Goal: Find specific fact: Find specific fact

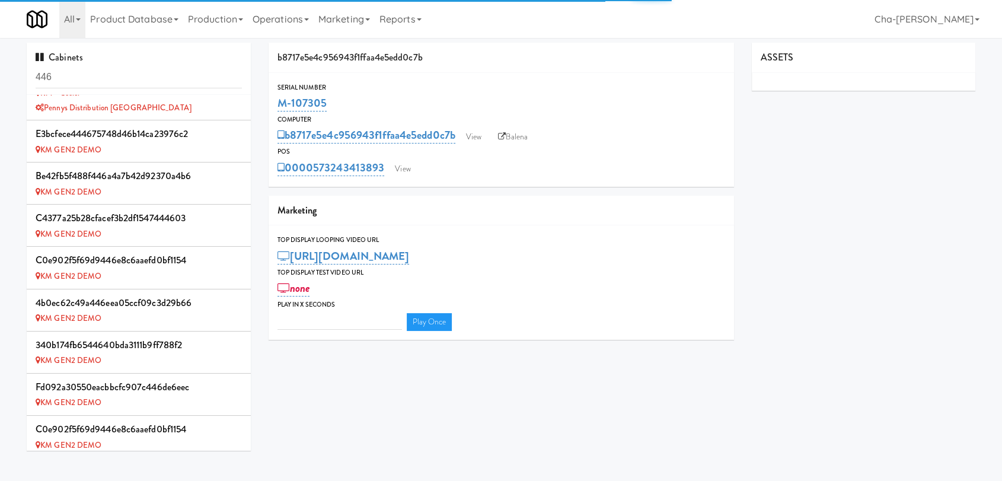
scroll to position [635, 0]
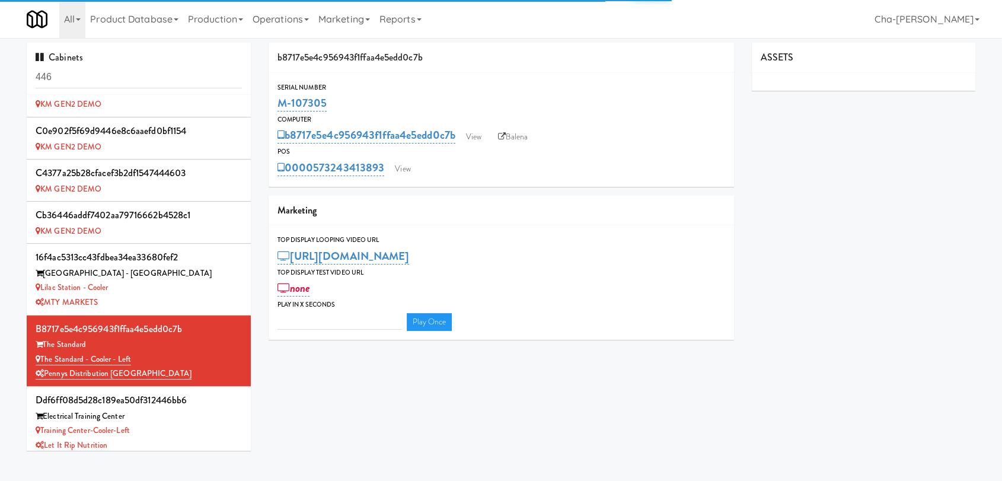
type input "3"
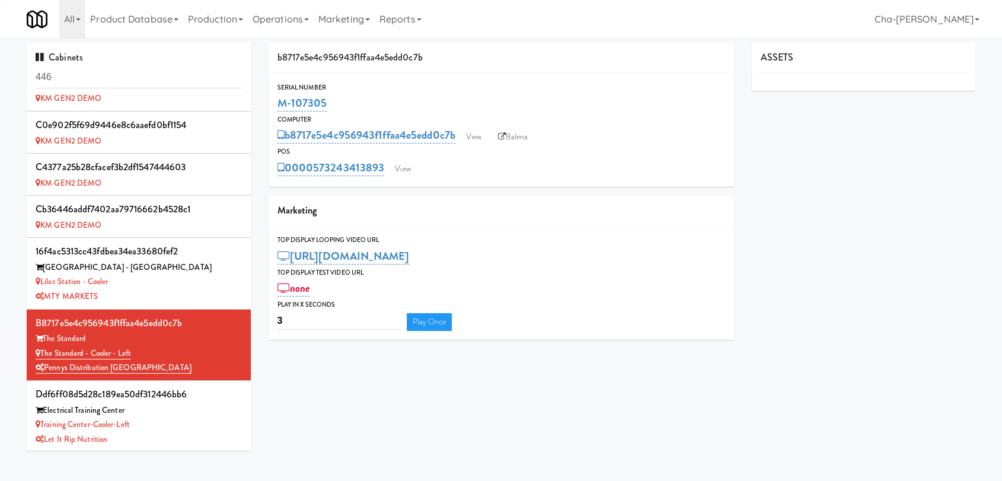
click at [119, 85] on input "446" at bounding box center [139, 77] width 206 height 22
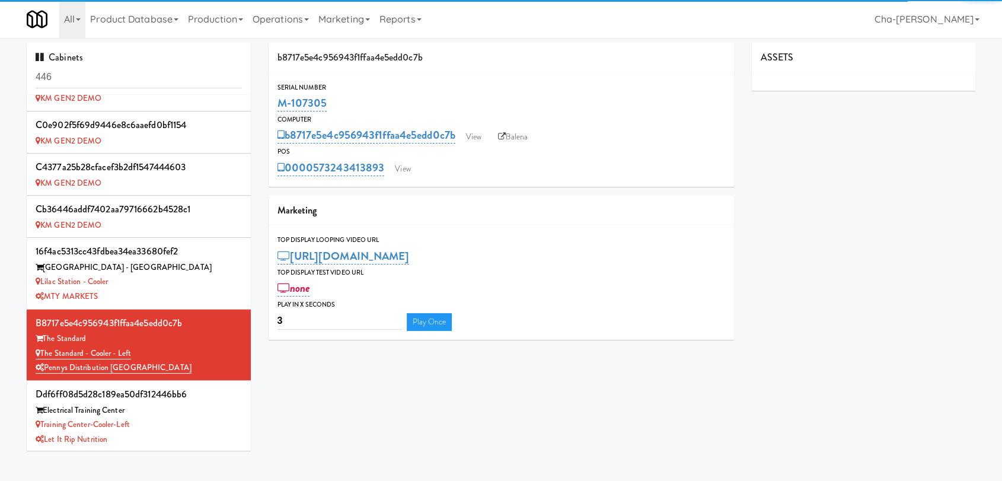
click at [119, 85] on input "446" at bounding box center [139, 77] width 206 height 22
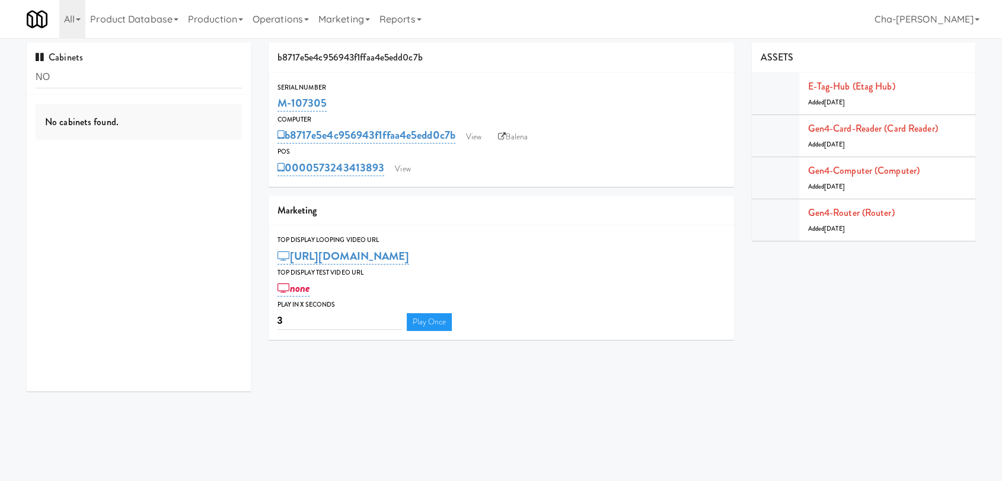
scroll to position [0, 0]
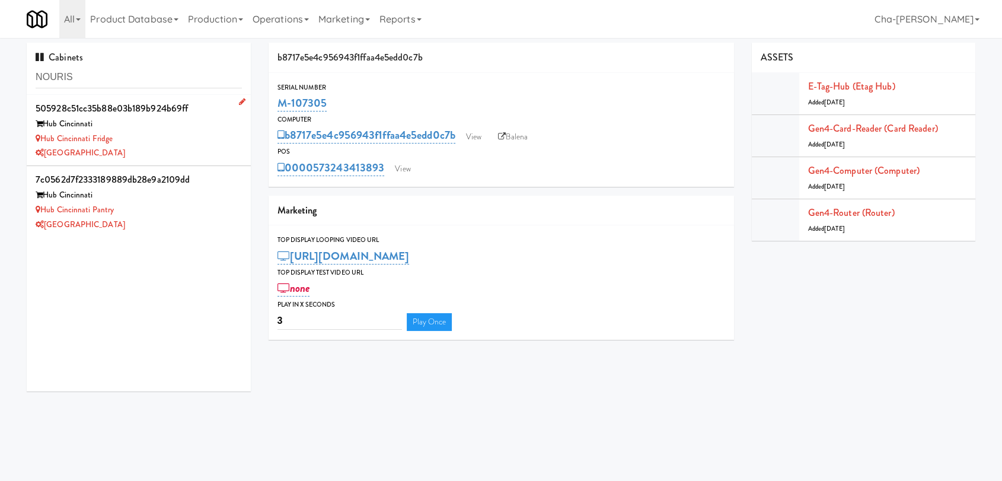
type input "NOURIS"
click at [165, 141] on div "Hub Cincinnati Fridge" at bounding box center [139, 139] width 206 height 15
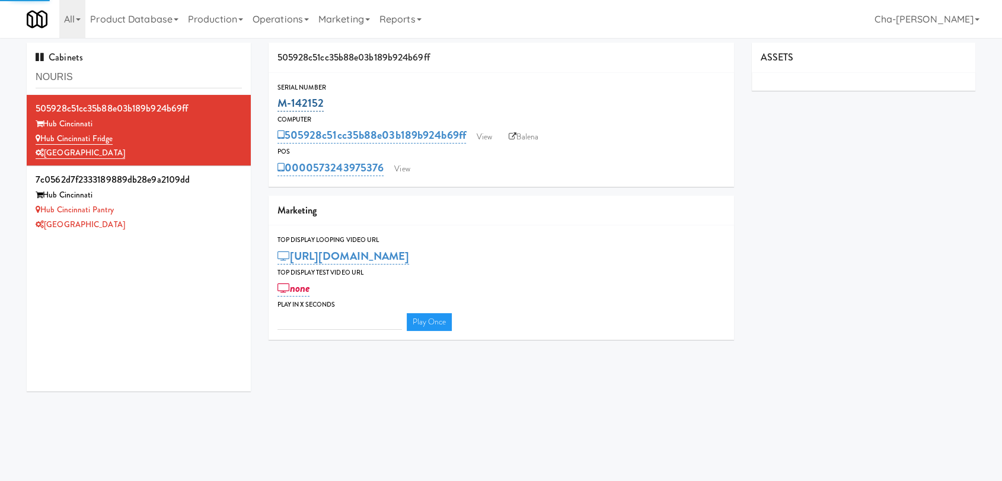
type input "3"
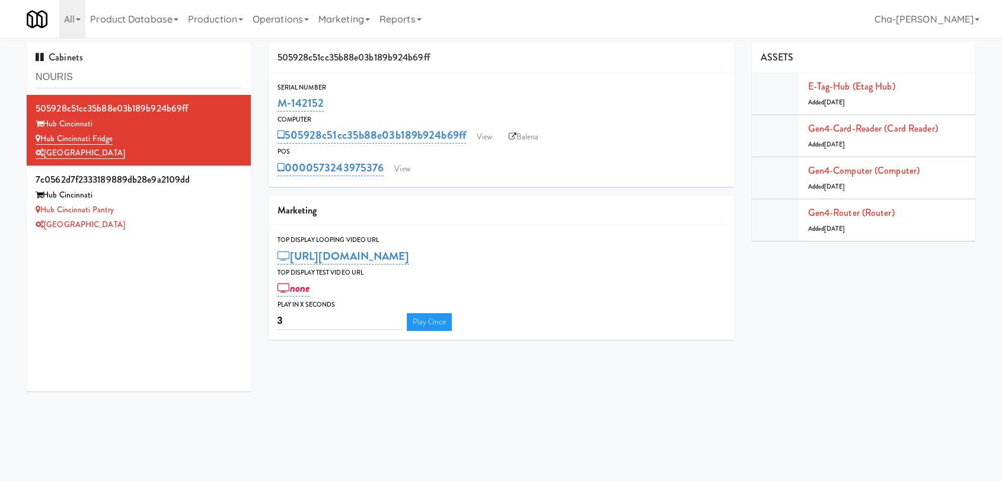
drag, startPoint x: 333, startPoint y: 106, endPoint x: 273, endPoint y: 107, distance: 59.9
click at [273, 107] on div "Serial Number M-142152" at bounding box center [501, 98] width 465 height 32
copy link "M-142152"
click at [170, 224] on div "[GEOGRAPHIC_DATA]" at bounding box center [139, 225] width 206 height 15
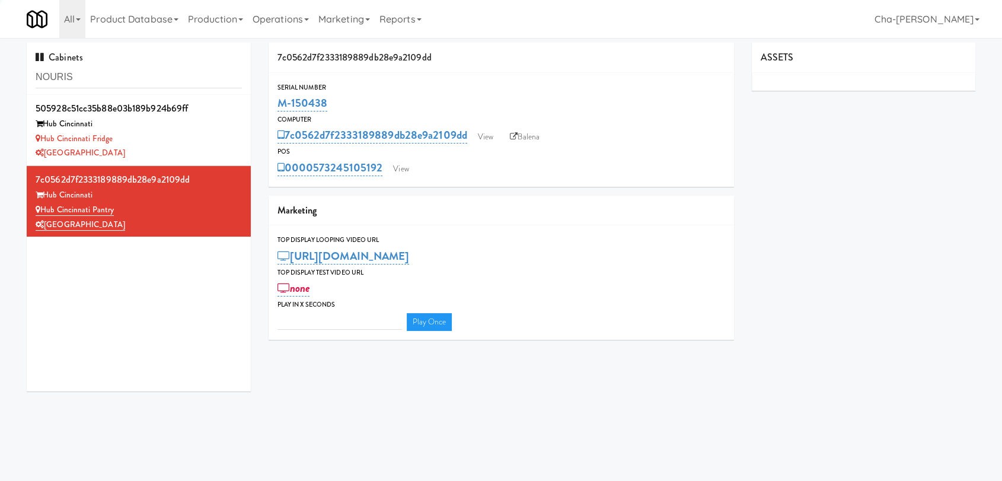
type input "3"
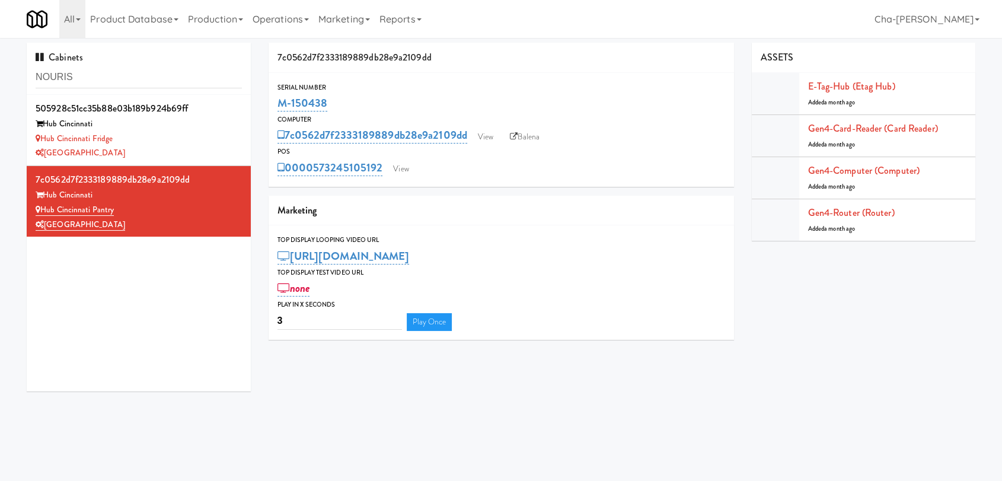
drag, startPoint x: 363, startPoint y: 107, endPoint x: 272, endPoint y: 109, distance: 90.7
click at [272, 109] on div "Serial Number M-150438" at bounding box center [501, 98] width 465 height 32
copy link "M-150438"
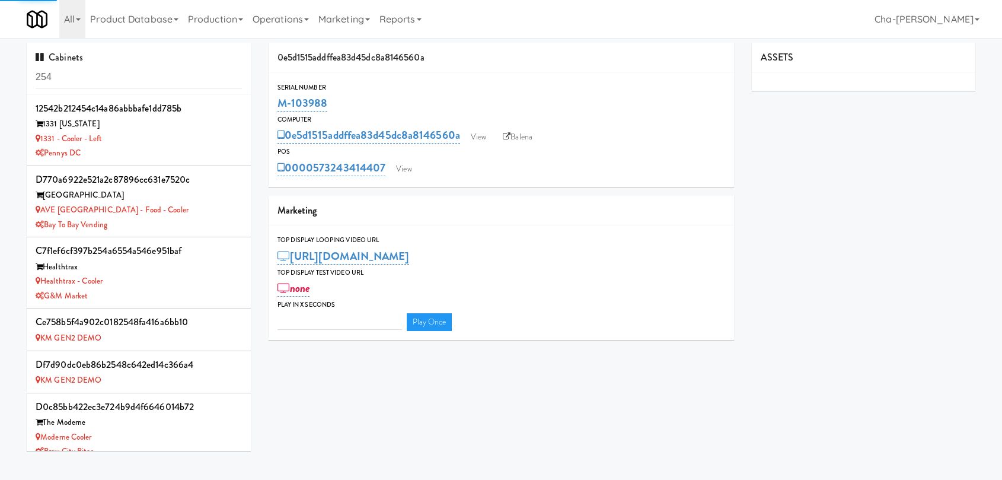
type input "3"
